Goal: Task Accomplishment & Management: Use online tool/utility

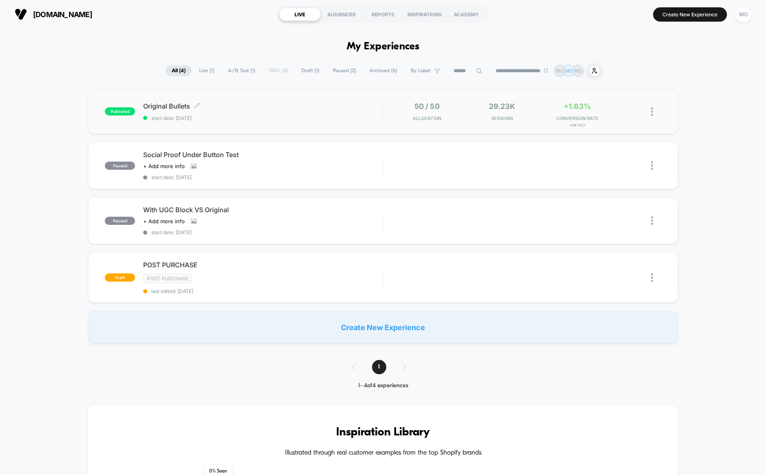
click at [160, 105] on span "Original Bullets Click to edit experience details" at bounding box center [262, 106] width 239 height 8
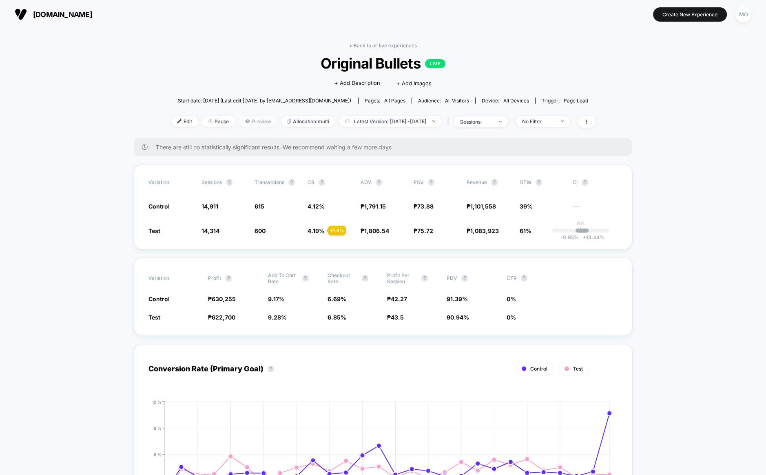
click at [247, 121] on span "Preview" at bounding box center [258, 121] width 38 height 11
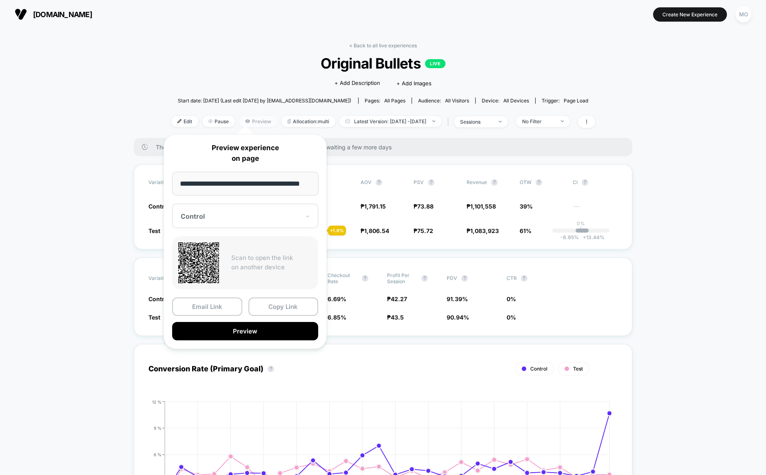
click at [247, 121] on span "Preview" at bounding box center [258, 121] width 38 height 11
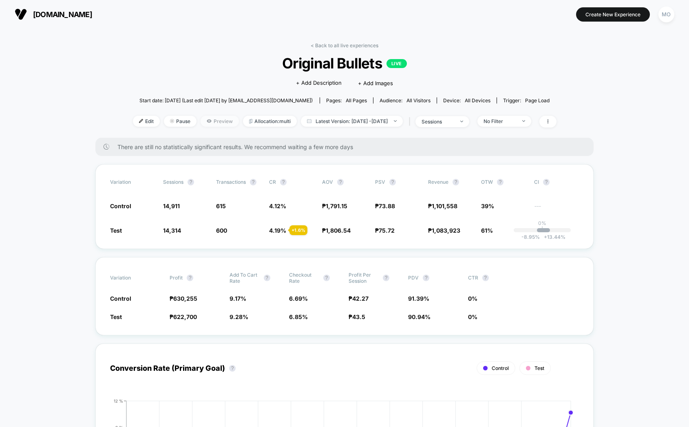
click at [206, 118] on span "Preview" at bounding box center [220, 121] width 38 height 11
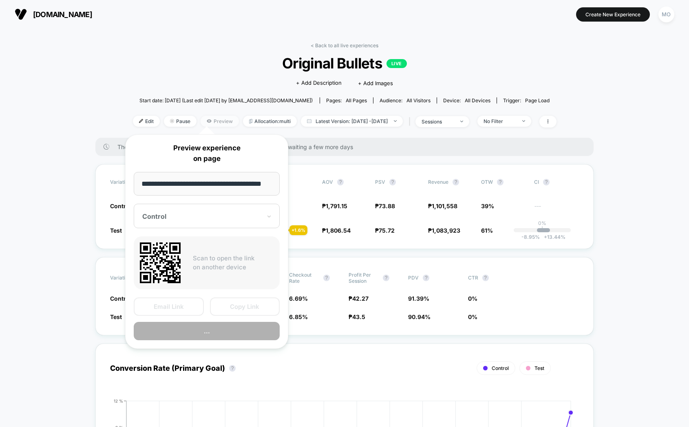
scroll to position [0, 5]
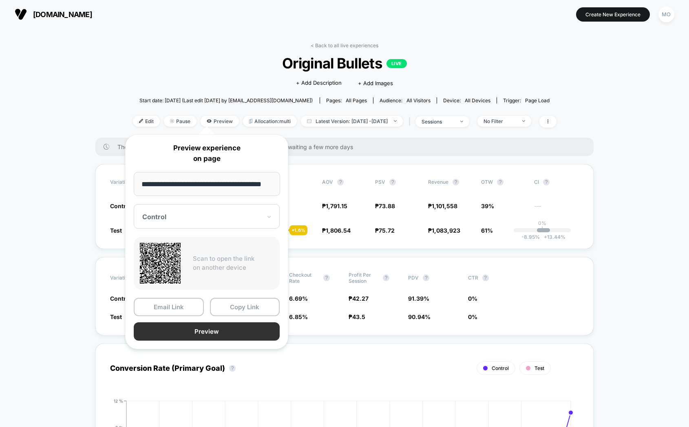
click at [197, 334] on button "Preview" at bounding box center [207, 332] width 146 height 18
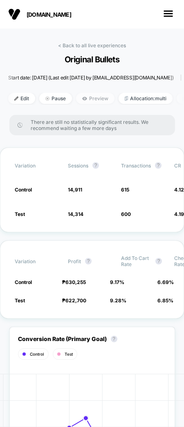
click at [92, 97] on span "Preview" at bounding box center [95, 98] width 38 height 11
click at [93, 101] on span "Preview" at bounding box center [95, 98] width 38 height 11
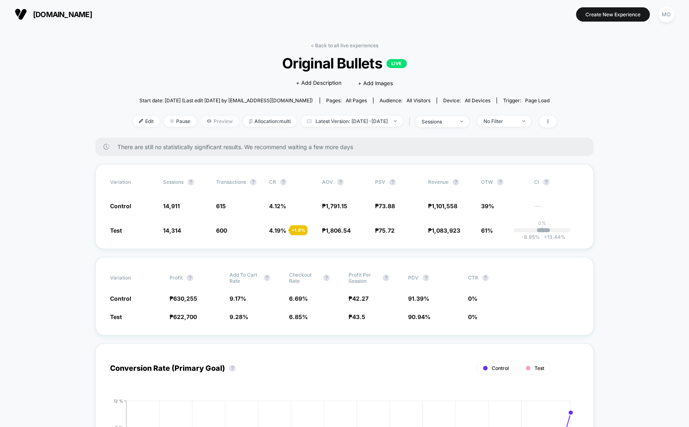
click at [213, 121] on span "Preview" at bounding box center [220, 121] width 38 height 11
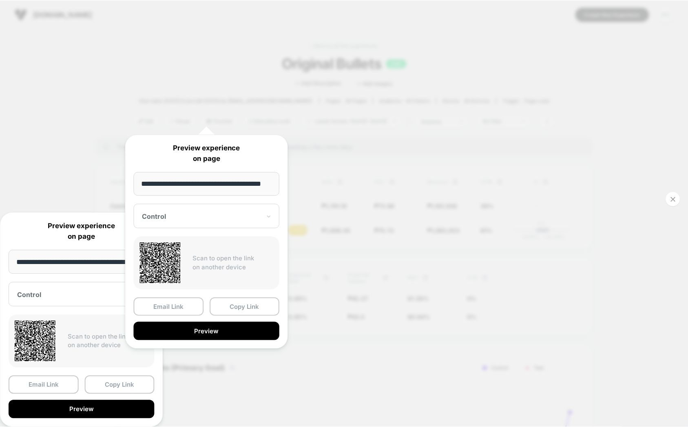
scroll to position [0, 0]
click at [155, 210] on div "Control" at bounding box center [207, 216] width 146 height 24
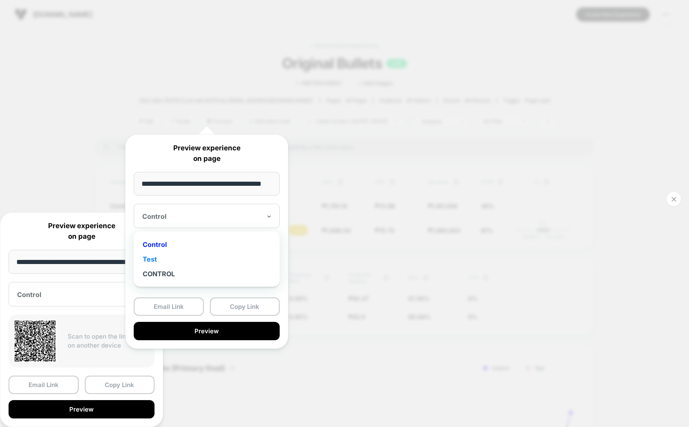
click at [154, 262] on div "Test" at bounding box center [207, 259] width 138 height 15
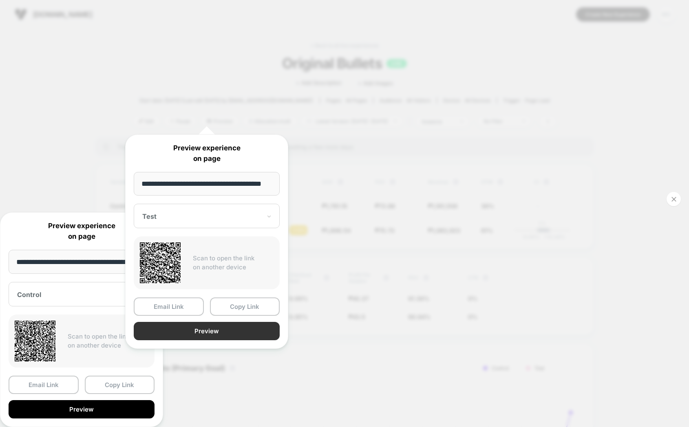
click at [203, 329] on button "Preview" at bounding box center [207, 331] width 146 height 18
